Goal: Transaction & Acquisition: Purchase product/service

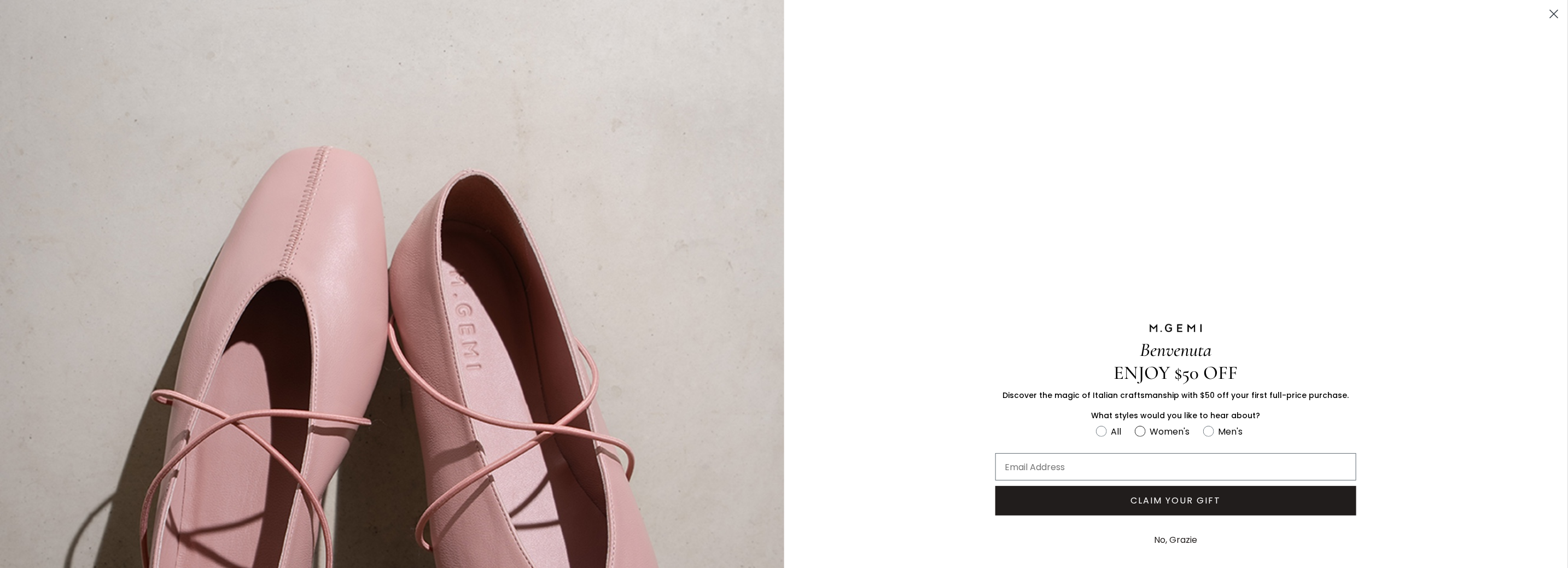
click at [1135, 427] on circle "FULLSCREEN Form" at bounding box center [1140, 431] width 10 height 10
click at [1096, 425] on input "Women's" at bounding box center [1095, 424] width 1 height 1
radio input "true"
click at [1082, 465] on input "Email Address" at bounding box center [1176, 467] width 361 height 27
type input "dianedberg@gmail.com"
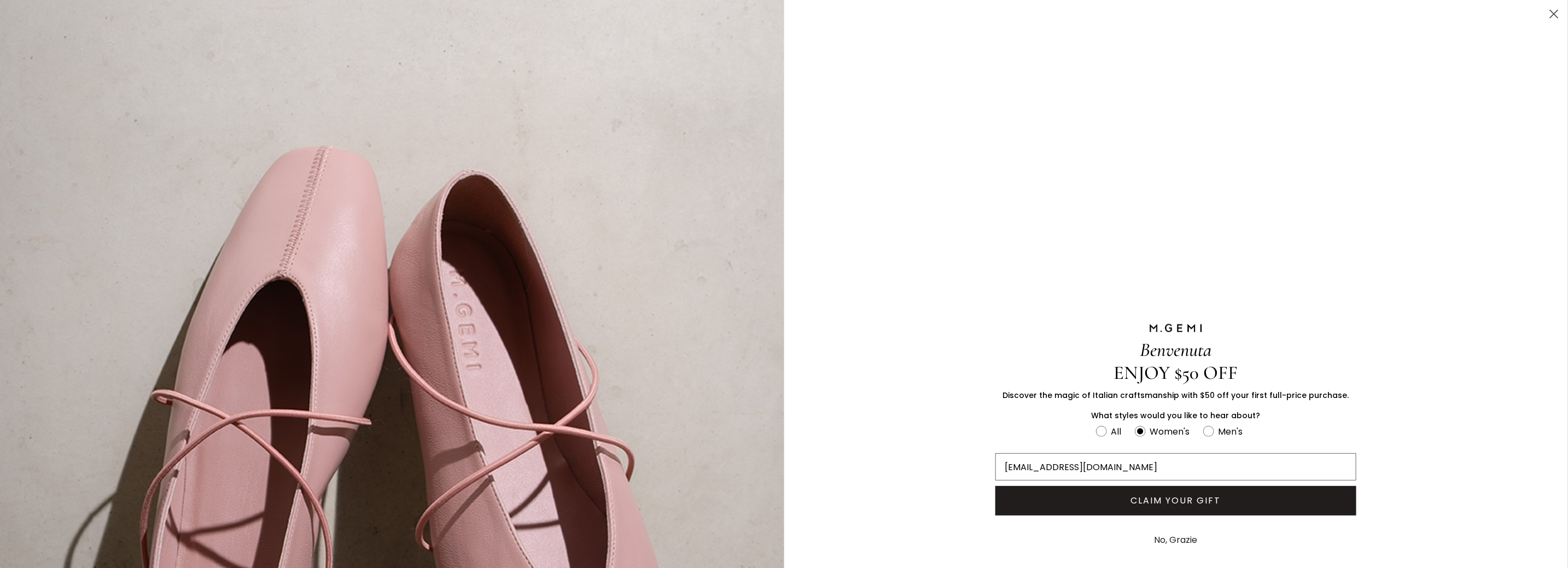
click at [1180, 506] on button "CLAIM YOUR GIFT" at bounding box center [1176, 501] width 361 height 30
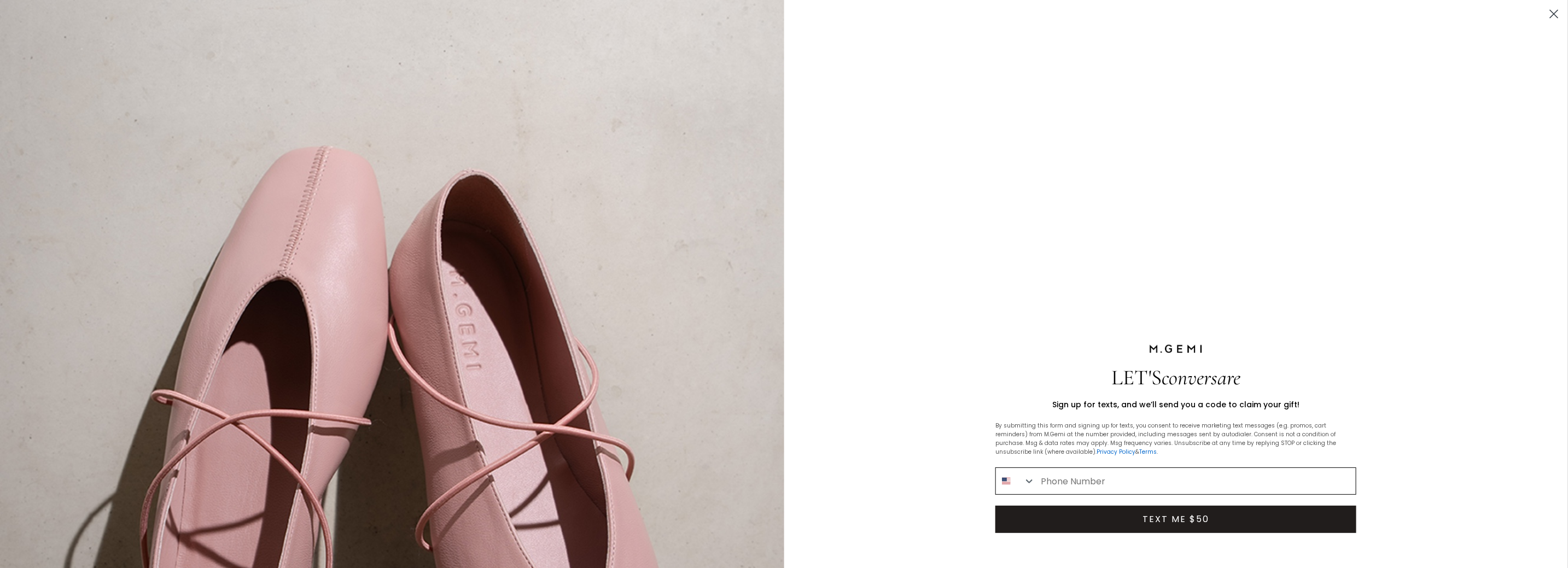
click at [1052, 481] on input "Phone Number" at bounding box center [1195, 482] width 320 height 27
type input "1-480-414-0732"
click at [1137, 521] on button "TEXT ME $50" at bounding box center [1176, 519] width 361 height 27
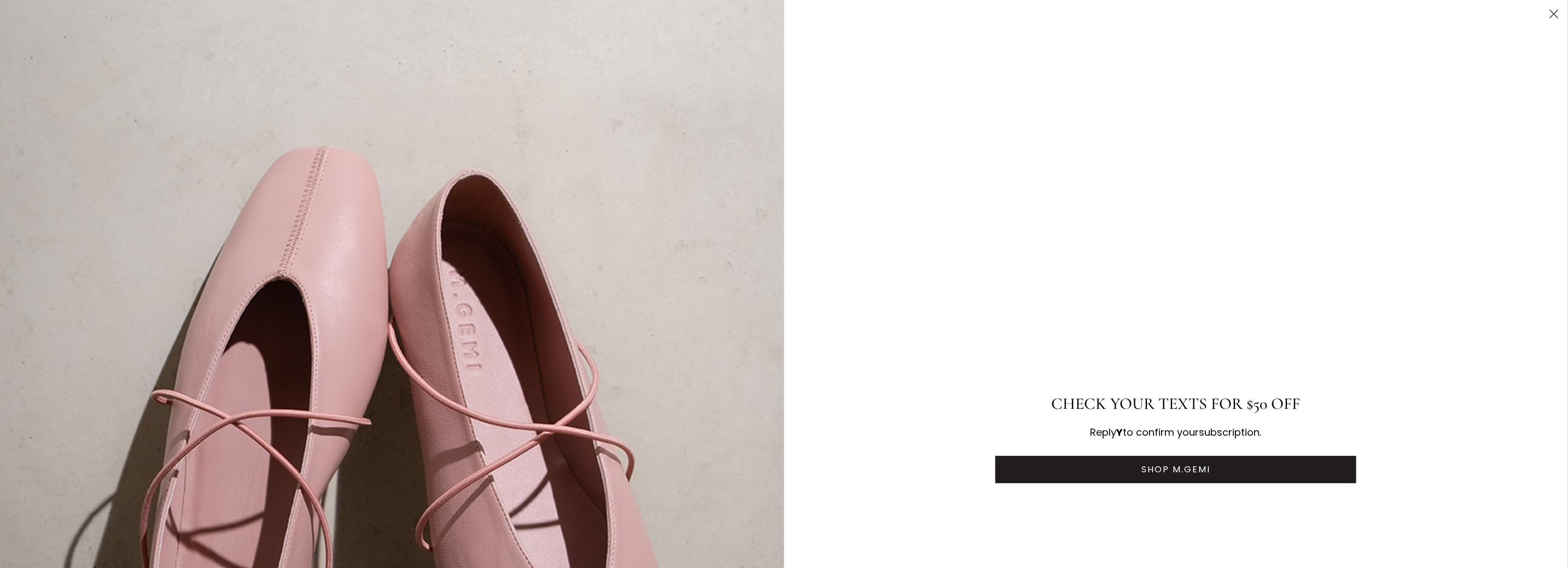
click at [1143, 468] on button "SHOP M.GEMI" at bounding box center [1176, 469] width 361 height 27
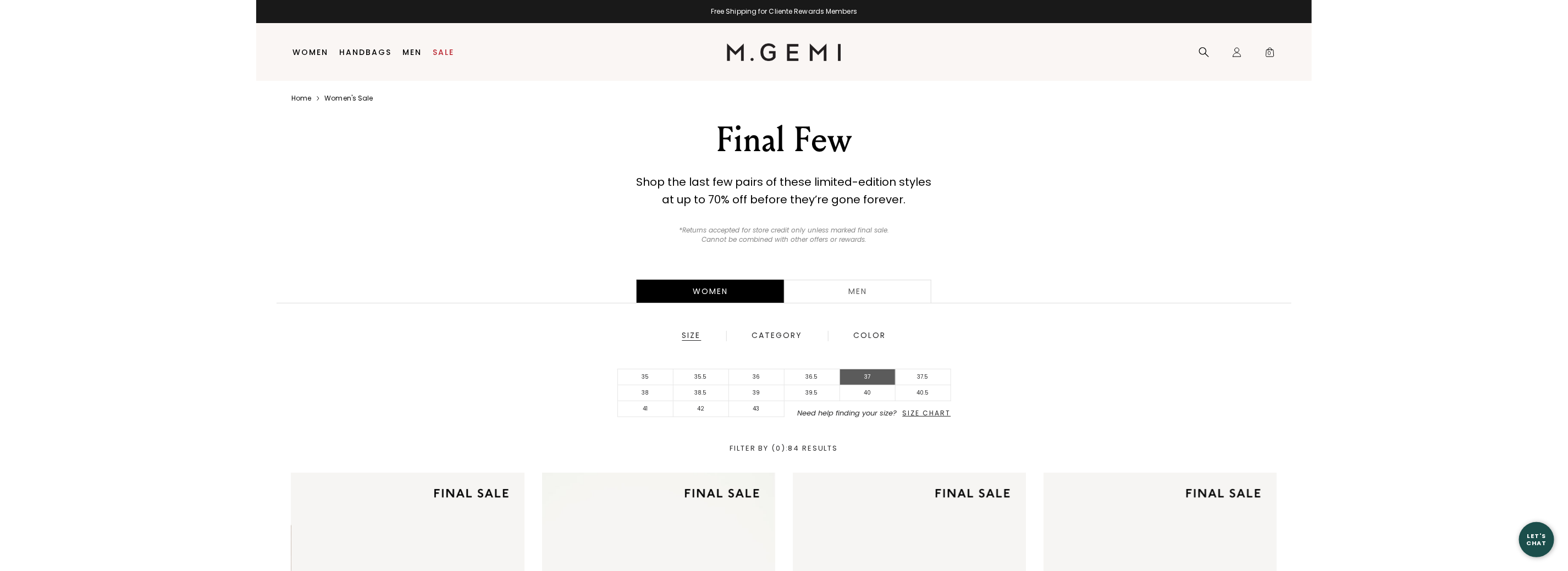
click at [863, 377] on li "37" at bounding box center [868, 377] width 56 height 16
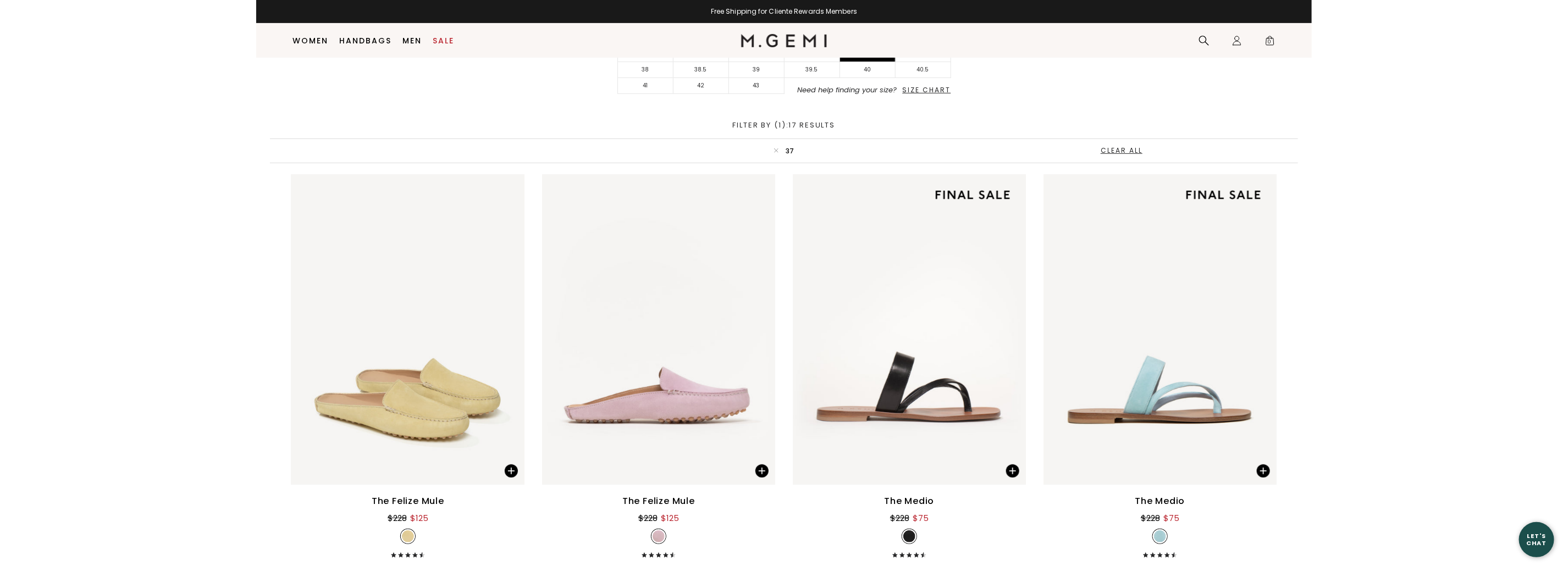
scroll to position [32, 0]
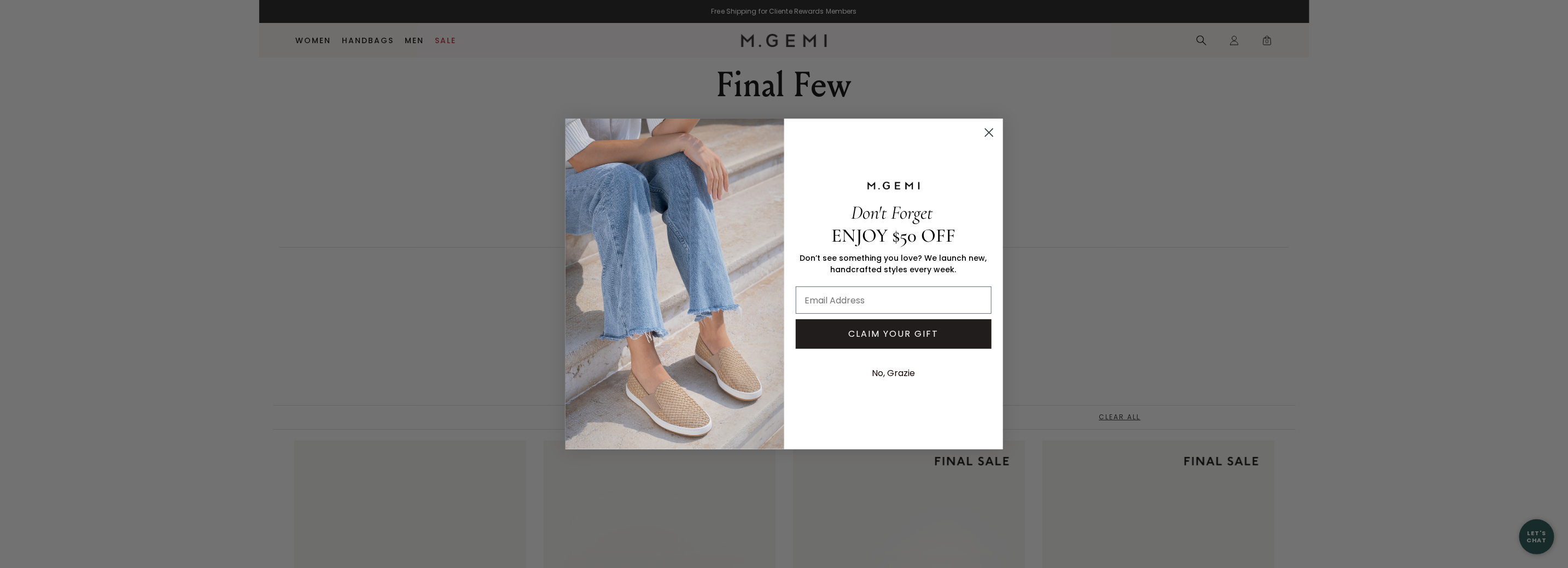
click at [983, 135] on circle "Close dialog" at bounding box center [988, 132] width 18 height 18
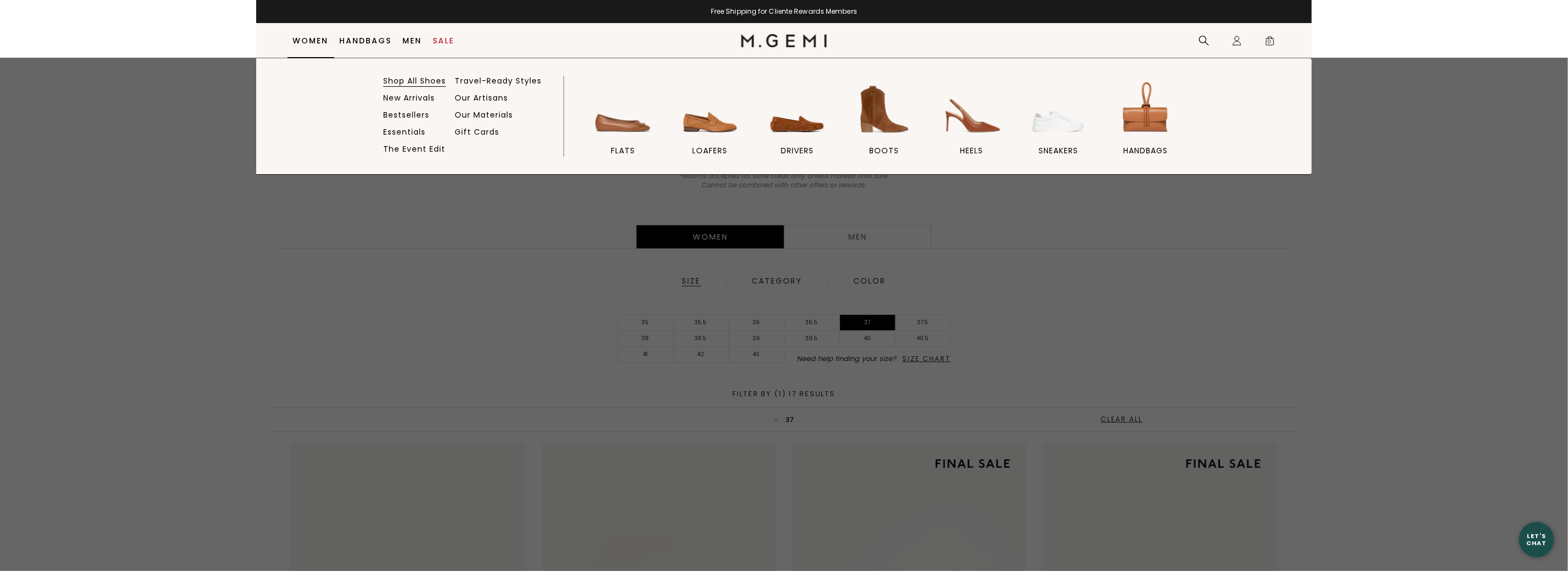
click at [413, 83] on link "Shop All Shoes" at bounding box center [415, 80] width 63 height 10
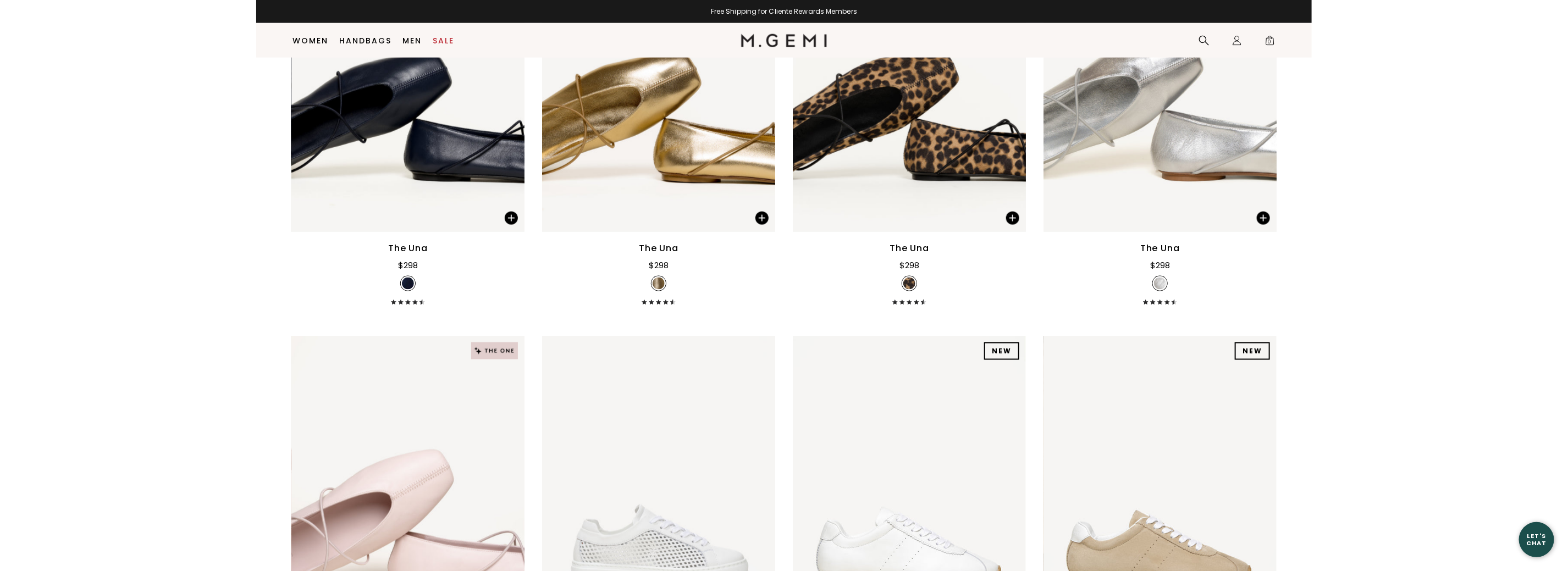
scroll to position [1258, 0]
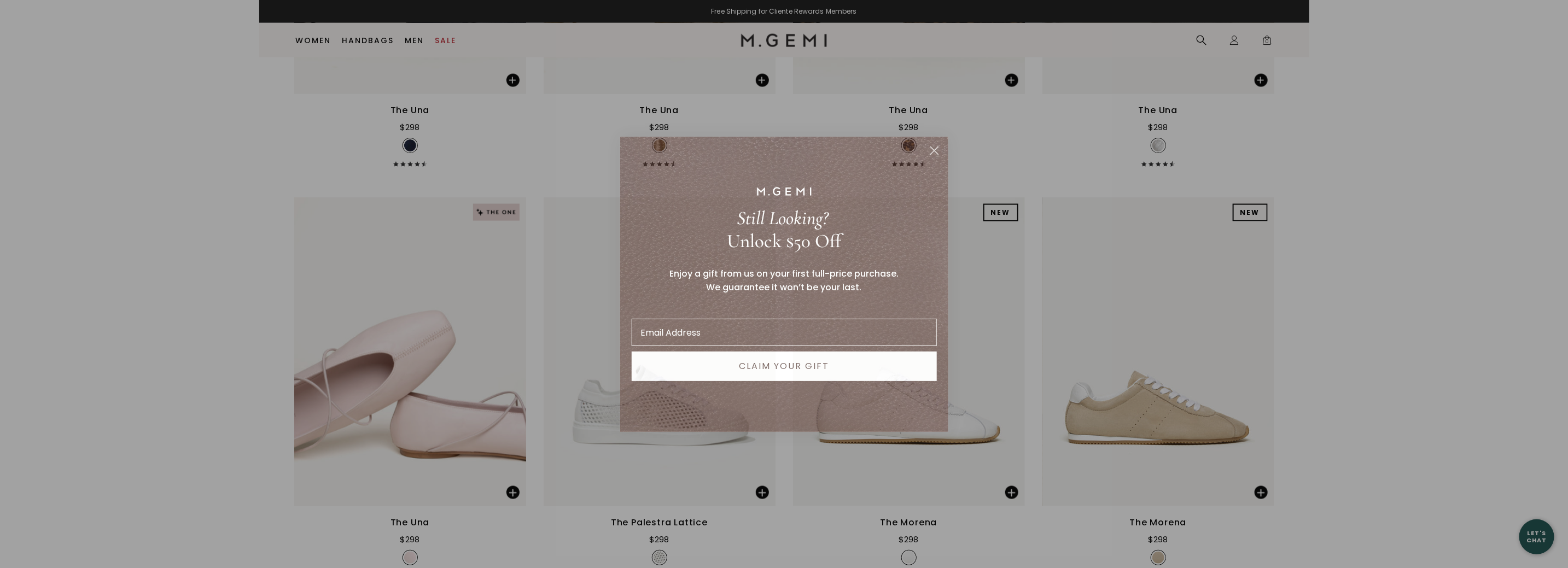
click at [934, 153] on circle "Close dialog" at bounding box center [934, 150] width 18 height 18
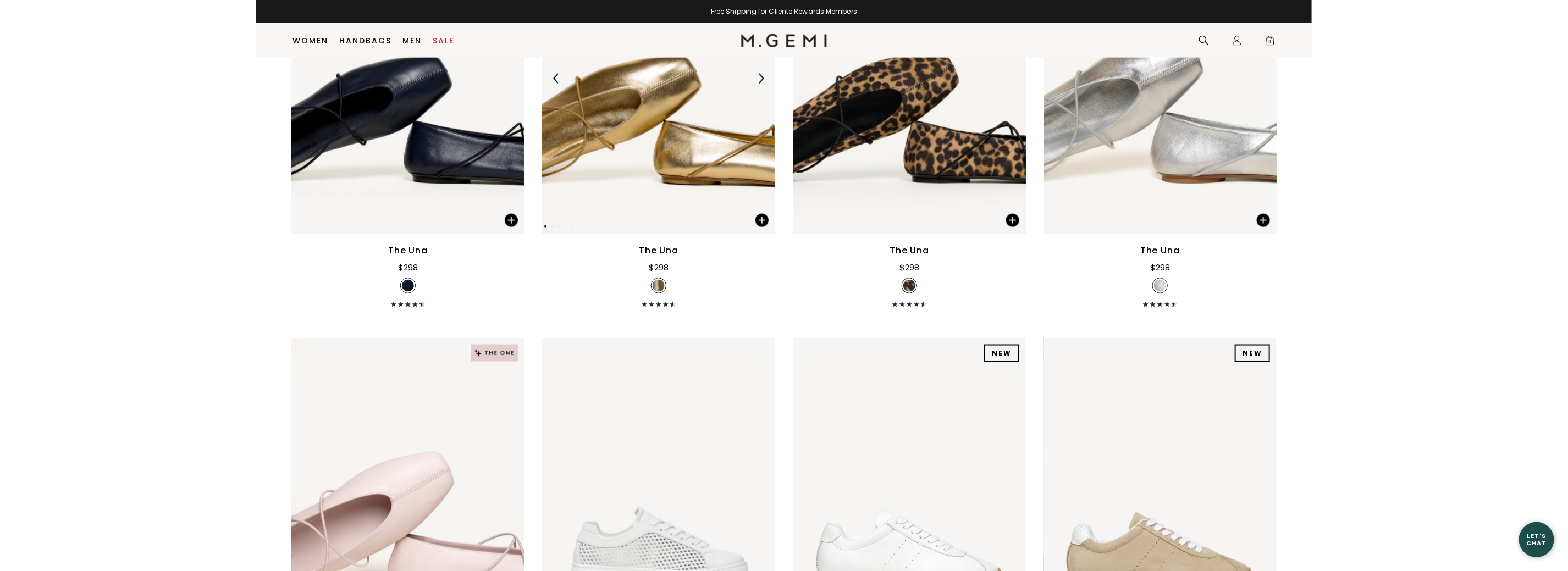
scroll to position [983, 0]
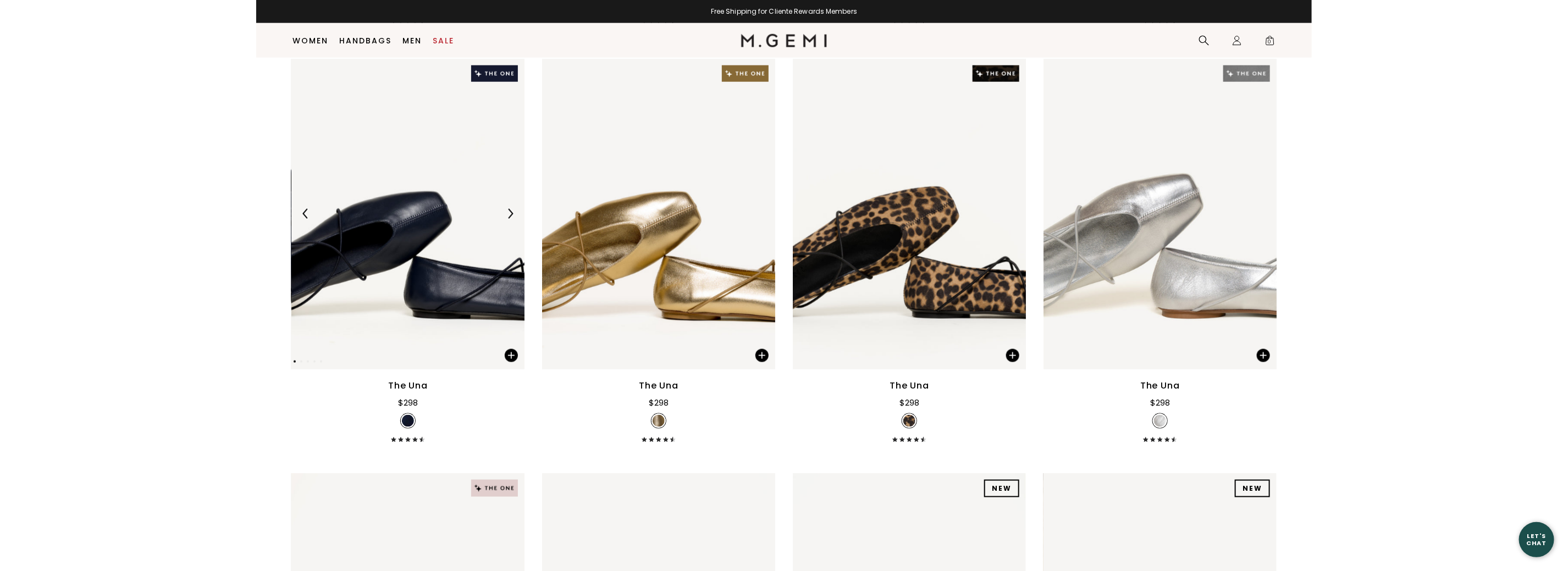
click at [393, 178] on img at bounding box center [408, 214] width 233 height 310
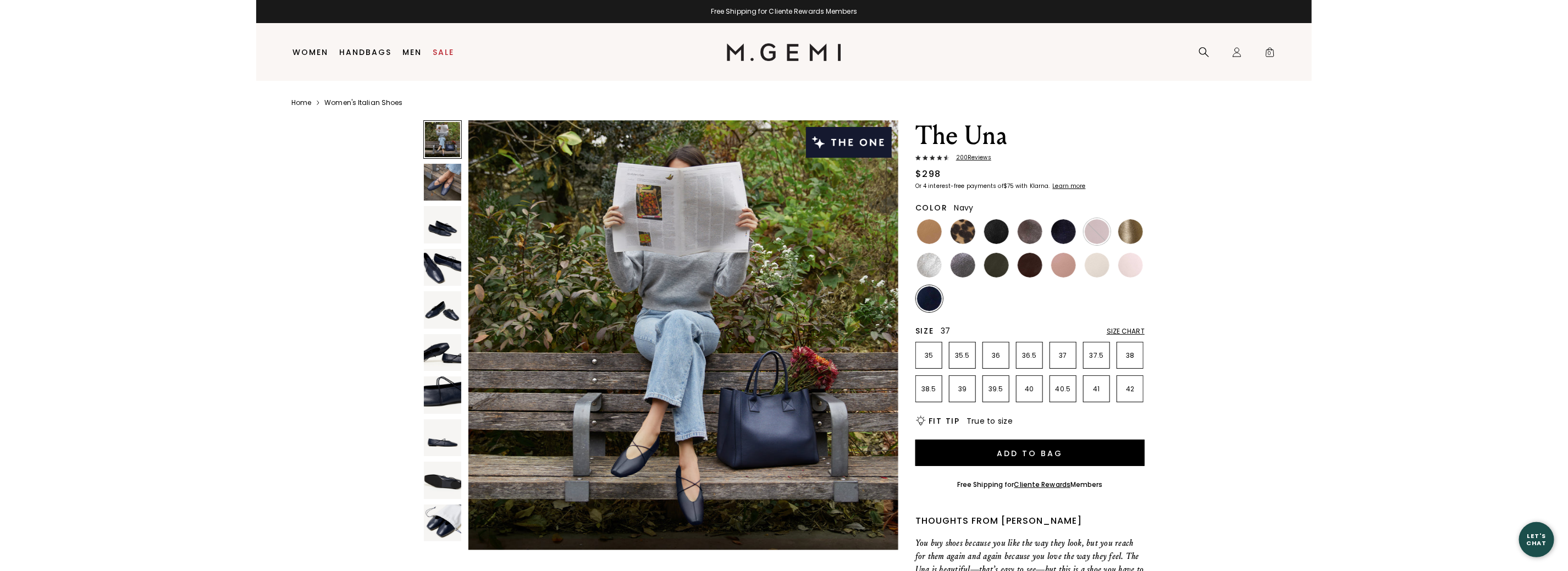
click at [1066, 355] on p "37" at bounding box center [1062, 355] width 26 height 9
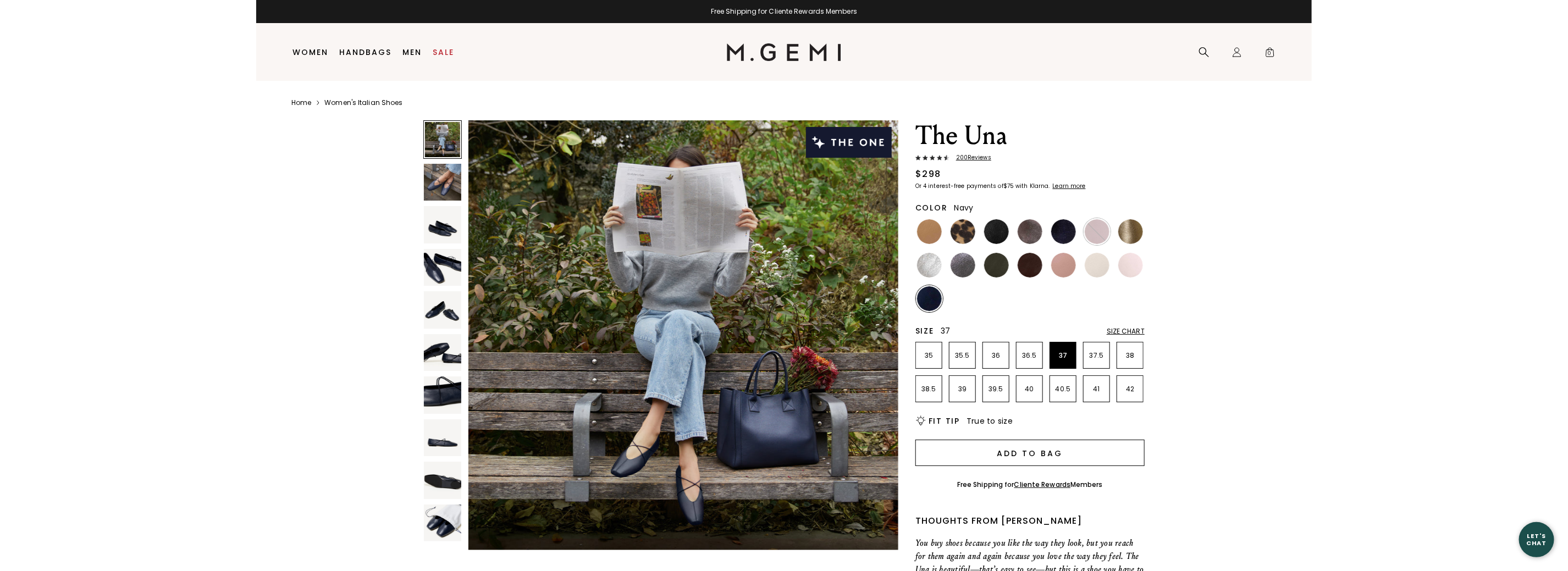
click at [1044, 460] on button "Add to Bag" at bounding box center [1029, 454] width 229 height 27
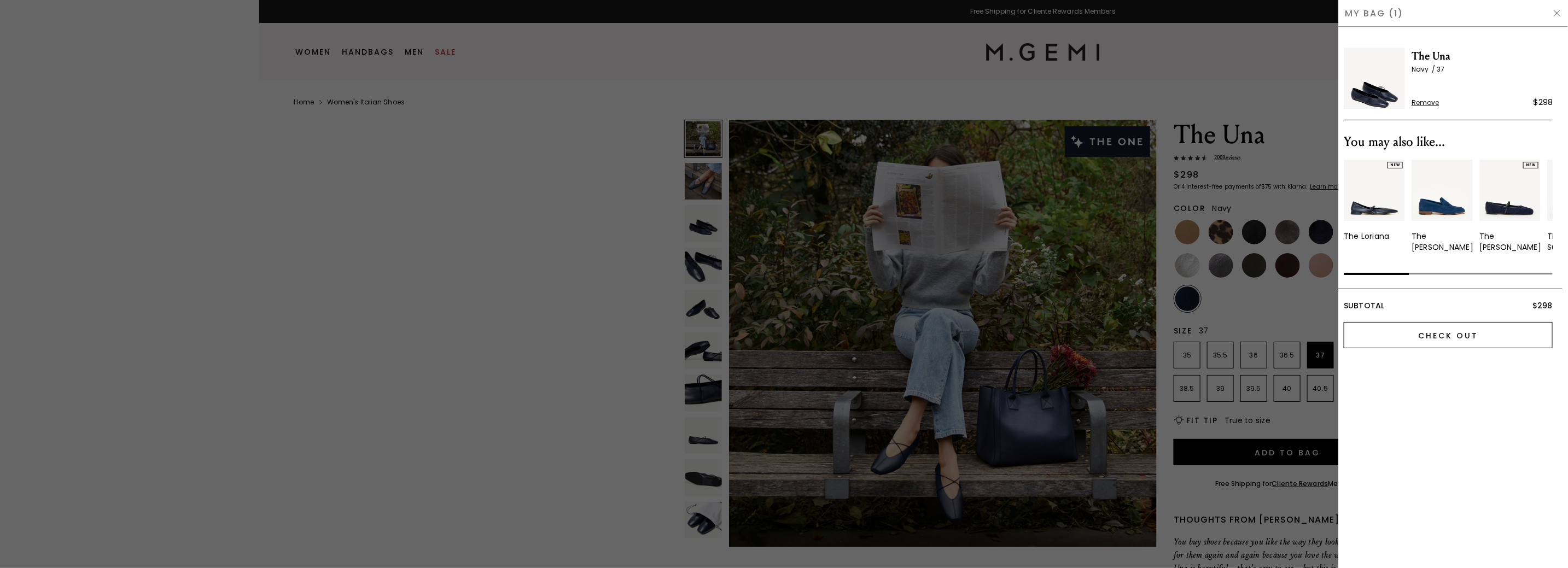
click at [1382, 336] on input "Check Out" at bounding box center [1447, 335] width 209 height 27
